Goal: Task Accomplishment & Management: Manage account settings

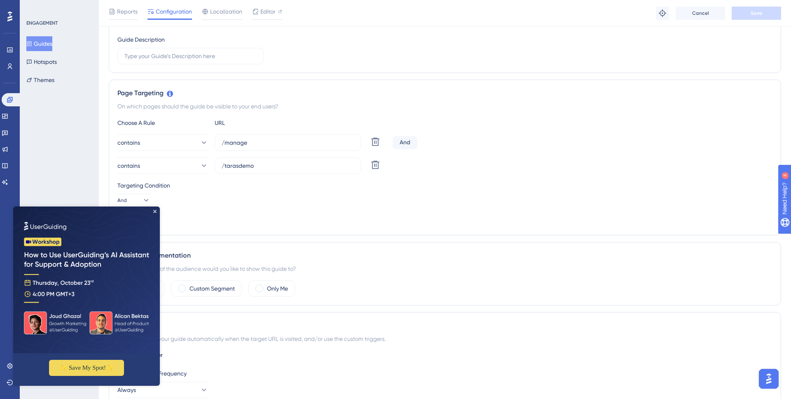
click at [157, 212] on img at bounding box center [86, 279] width 147 height 147
click at [155, 211] on icon "Close Preview" at bounding box center [154, 211] width 3 height 3
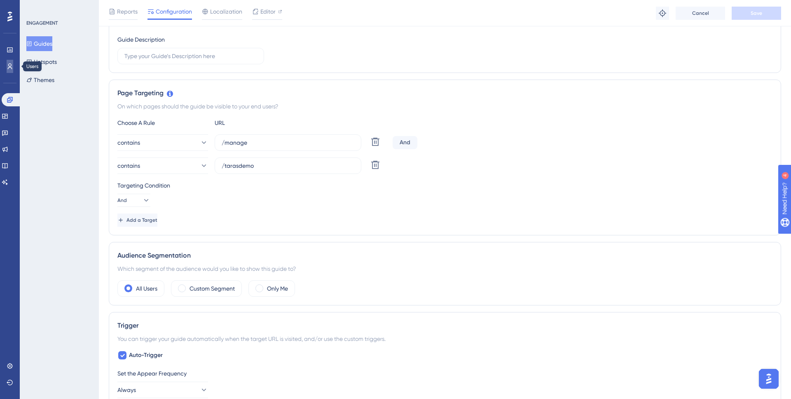
click at [9, 60] on link at bounding box center [10, 66] width 7 height 13
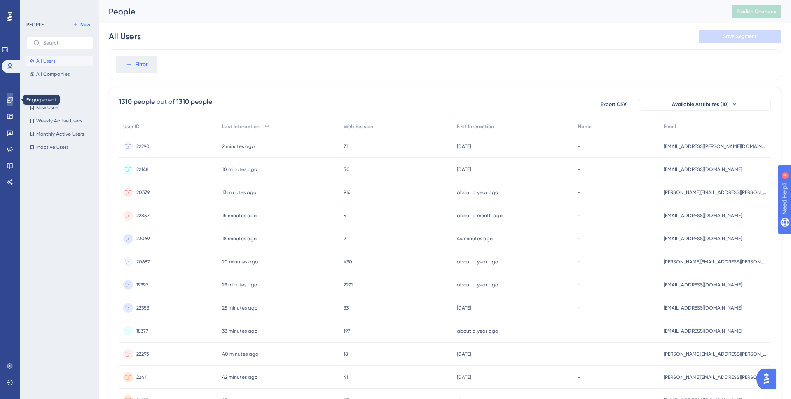
click at [7, 100] on icon at bounding box center [9, 99] width 5 height 5
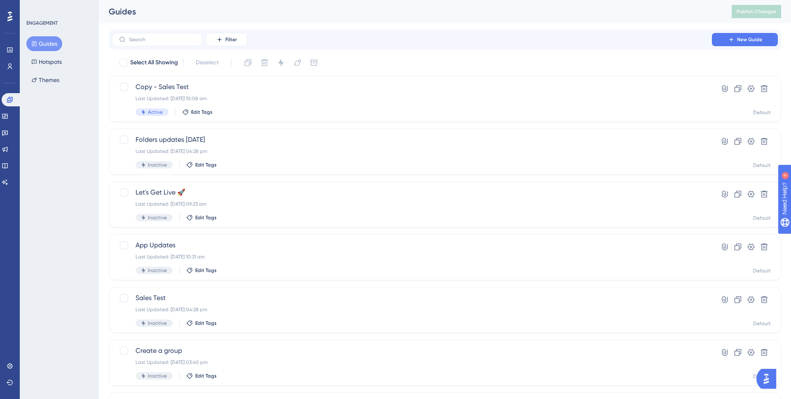
click at [10, 124] on div "Engagement Widgets Feedback Product Updates Knowledge Base AI Assistant" at bounding box center [10, 141] width 16 height 96
click at [8, 120] on link at bounding box center [5, 116] width 7 height 13
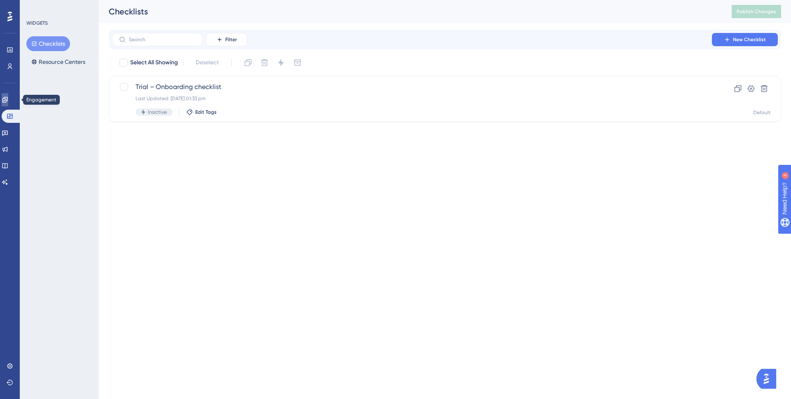
click at [7, 97] on icon at bounding box center [4, 99] width 5 height 5
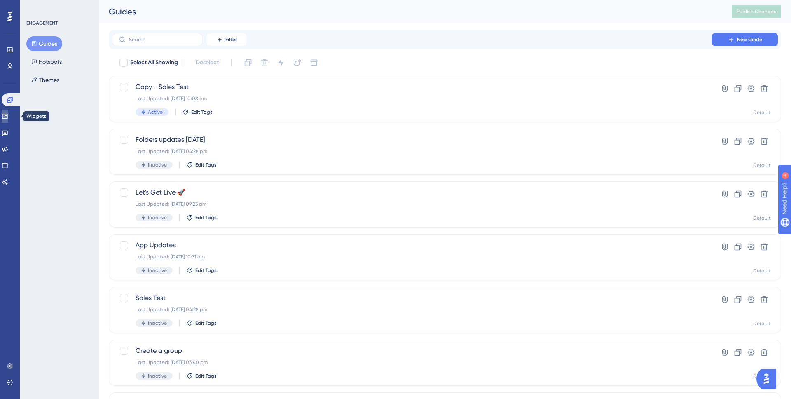
click at [8, 112] on link at bounding box center [5, 116] width 7 height 13
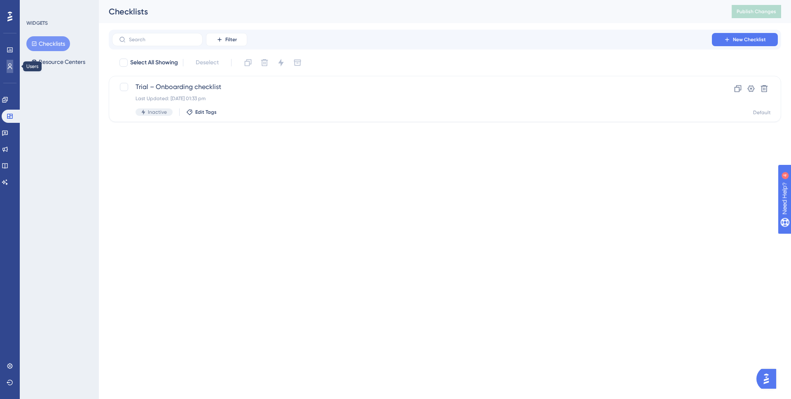
click at [7, 63] on link at bounding box center [10, 66] width 7 height 13
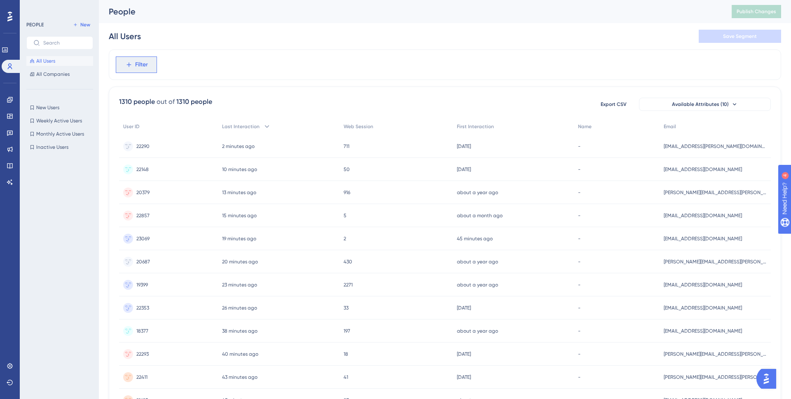
click at [151, 68] on button "Filter" at bounding box center [136, 64] width 41 height 16
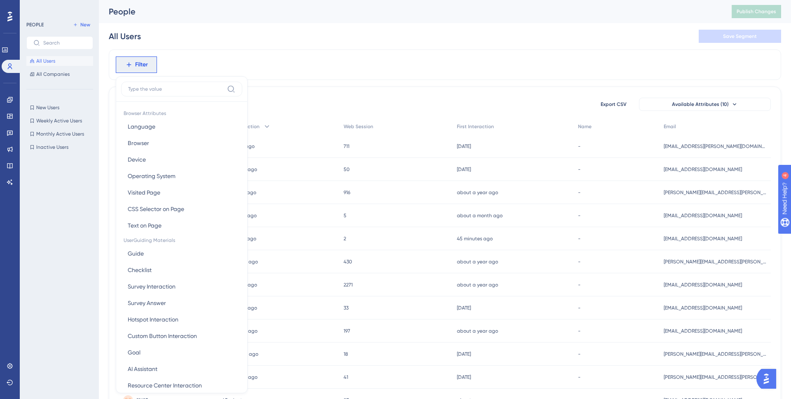
scroll to position [35, 0]
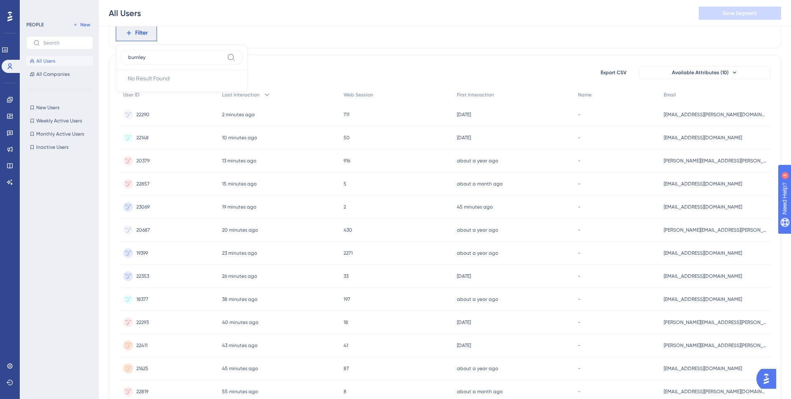
type input "burnley"
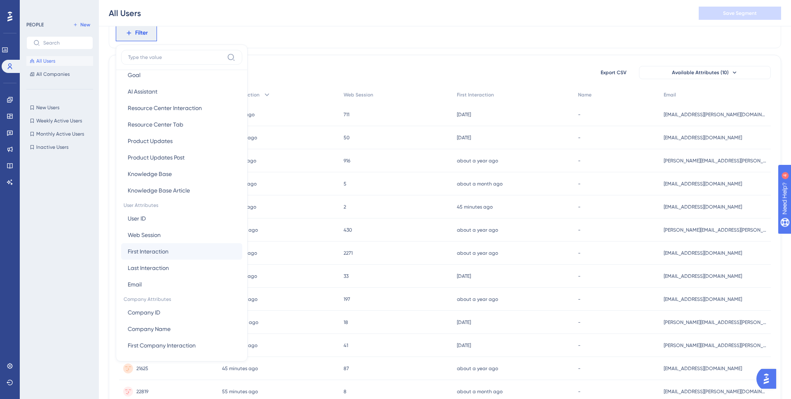
scroll to position [259, 0]
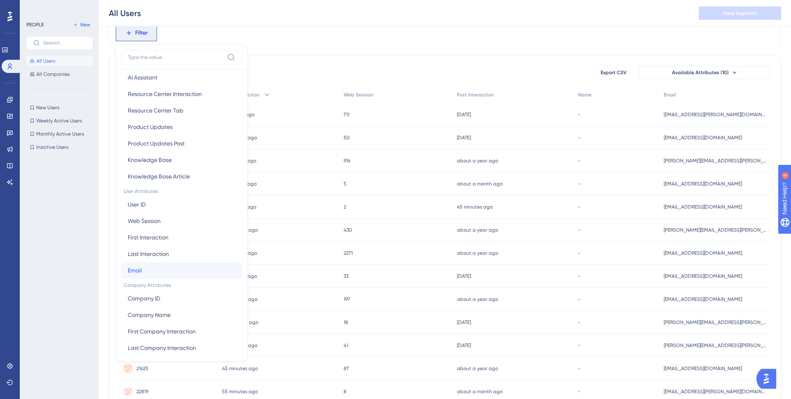
click at [153, 264] on button "Email Email" at bounding box center [181, 270] width 121 height 16
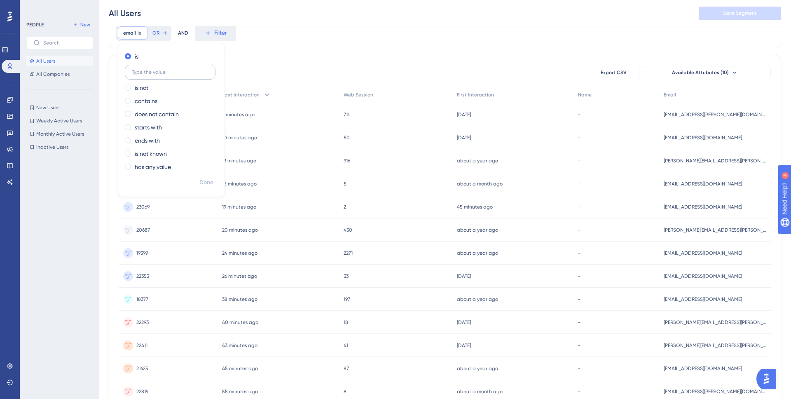
click at [151, 71] on input "text" at bounding box center [170, 72] width 77 height 6
type input "burnley"
click at [144, 100] on label "contains" at bounding box center [146, 101] width 23 height 10
click at [209, 182] on span "Done" at bounding box center [206, 182] width 14 height 10
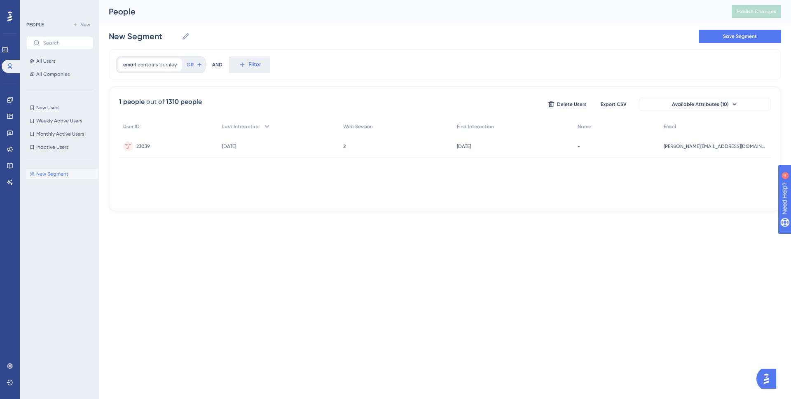
scroll to position [0, 0]
click at [179, 139] on div "23039 23039" at bounding box center [168, 146] width 99 height 23
